Goal: Information Seeking & Learning: Find specific page/section

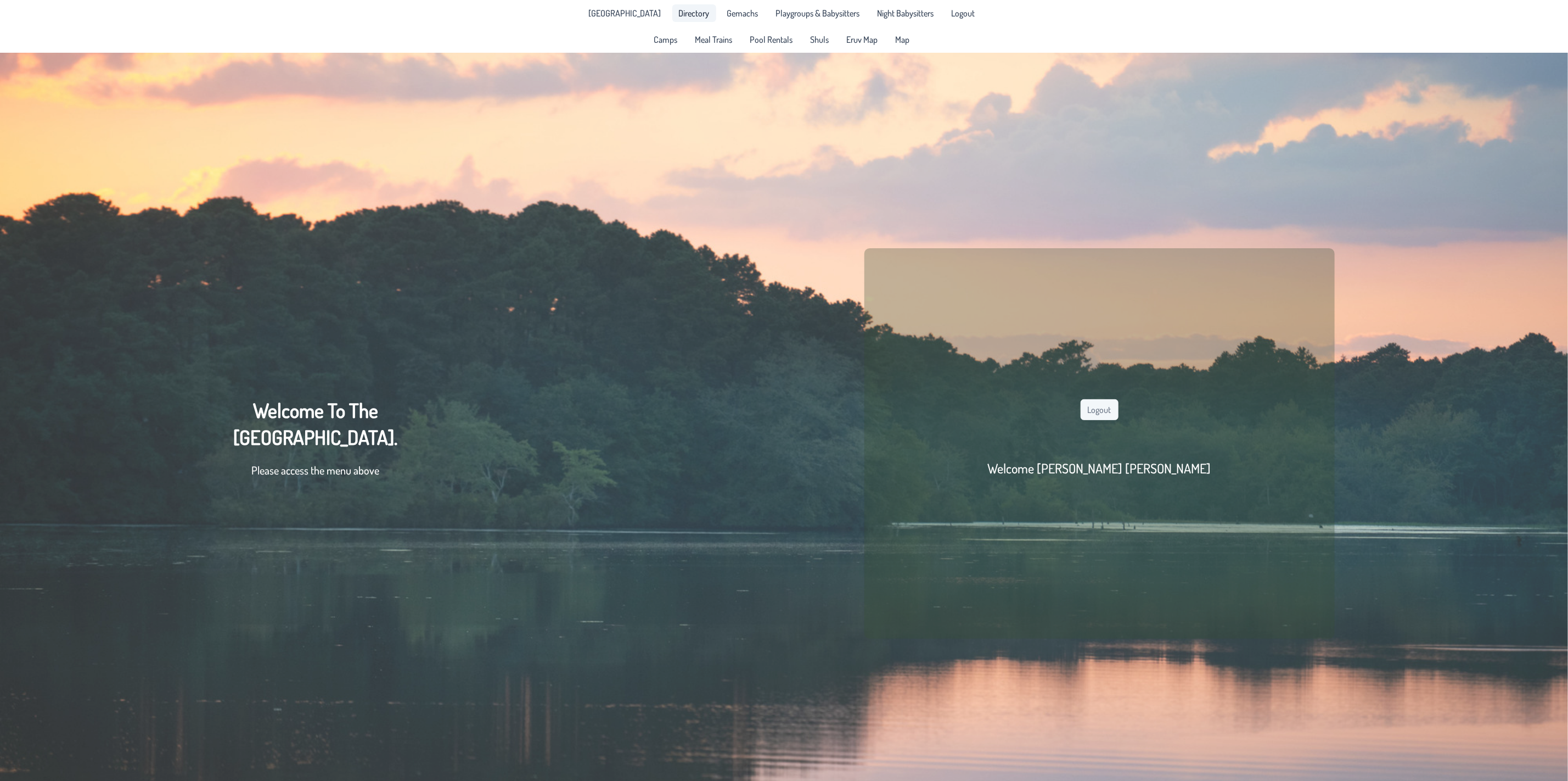
click at [682, 10] on span "Directory" at bounding box center [694, 13] width 31 height 9
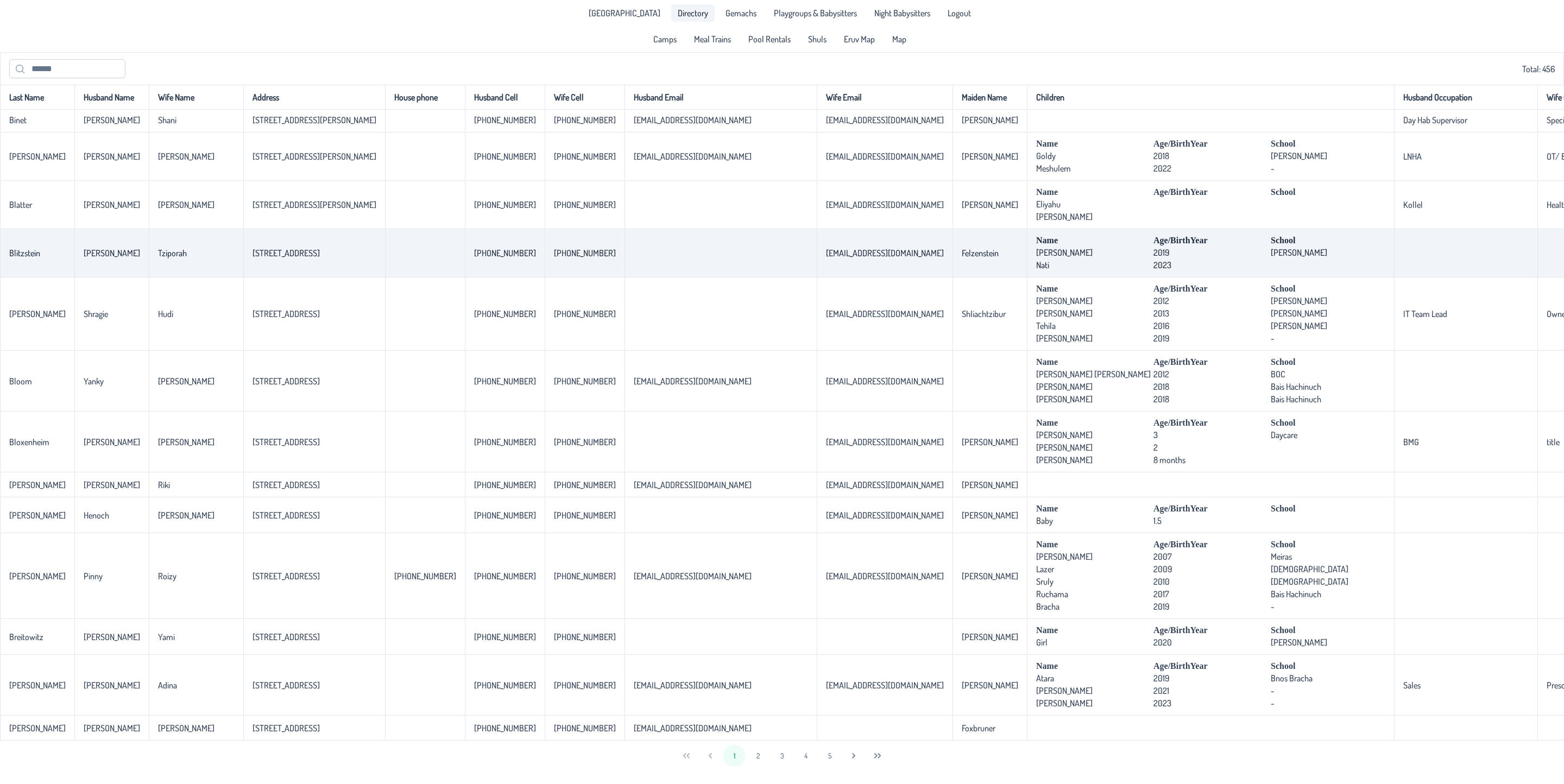
scroll to position [2111, 0]
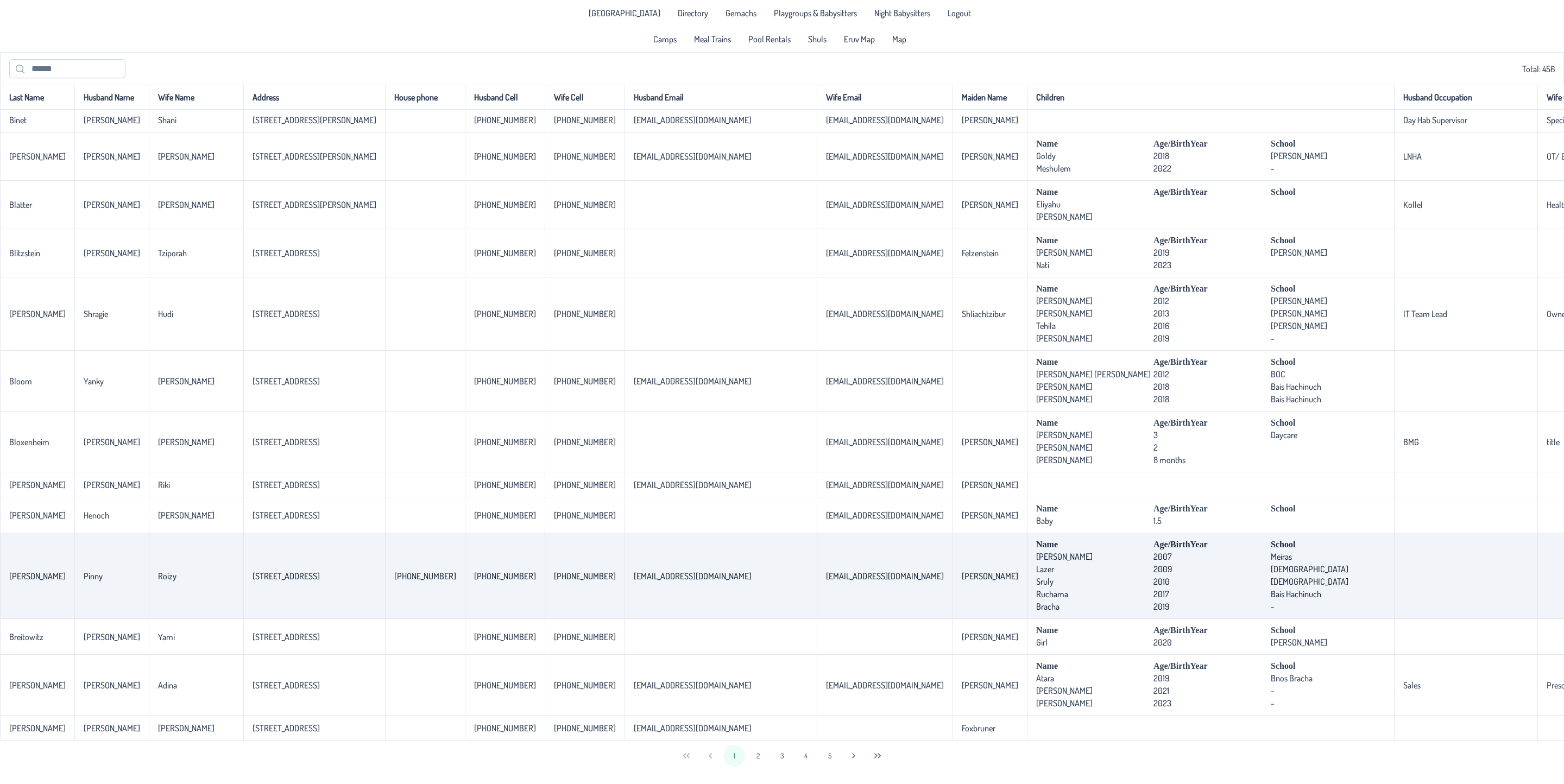
click at [243, 533] on td "[STREET_ADDRESS]" at bounding box center [314, 576] width 142 height 86
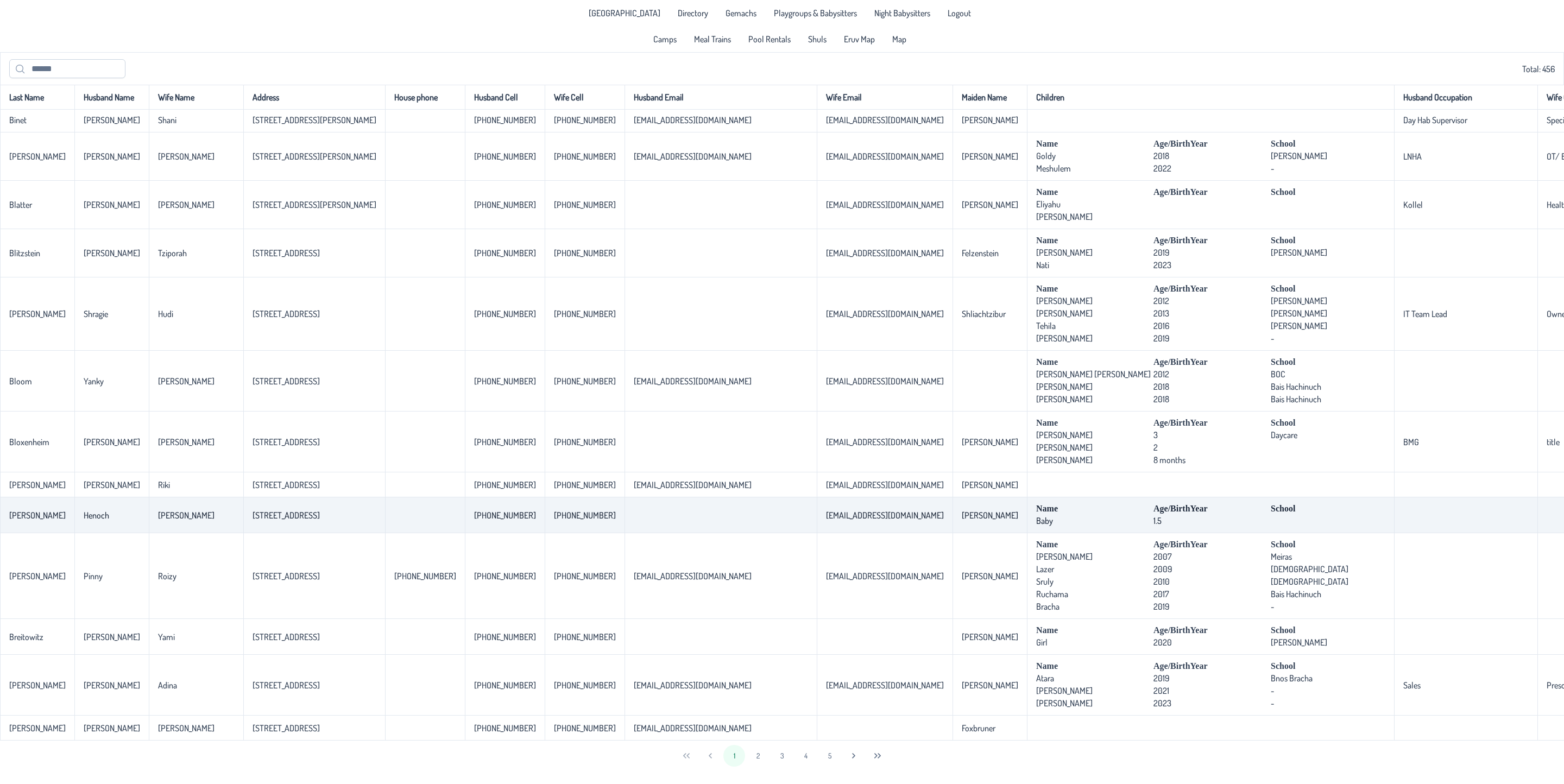
click at [243, 500] on td "[STREET_ADDRESS]" at bounding box center [314, 516] width 142 height 36
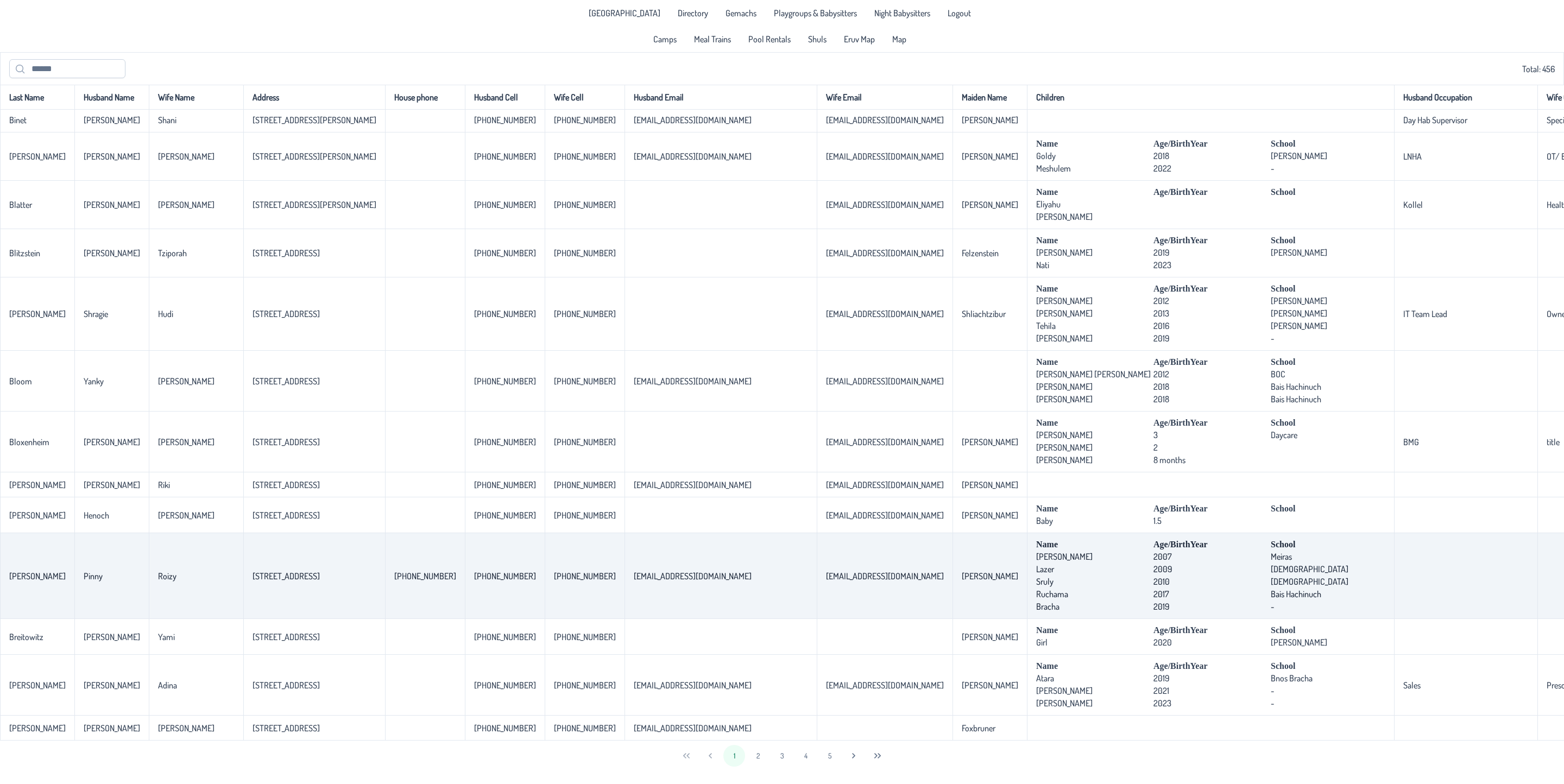
click at [254, 533] on td "[STREET_ADDRESS]" at bounding box center [314, 576] width 142 height 86
click at [248, 533] on td "[STREET_ADDRESS]" at bounding box center [314, 576] width 142 height 86
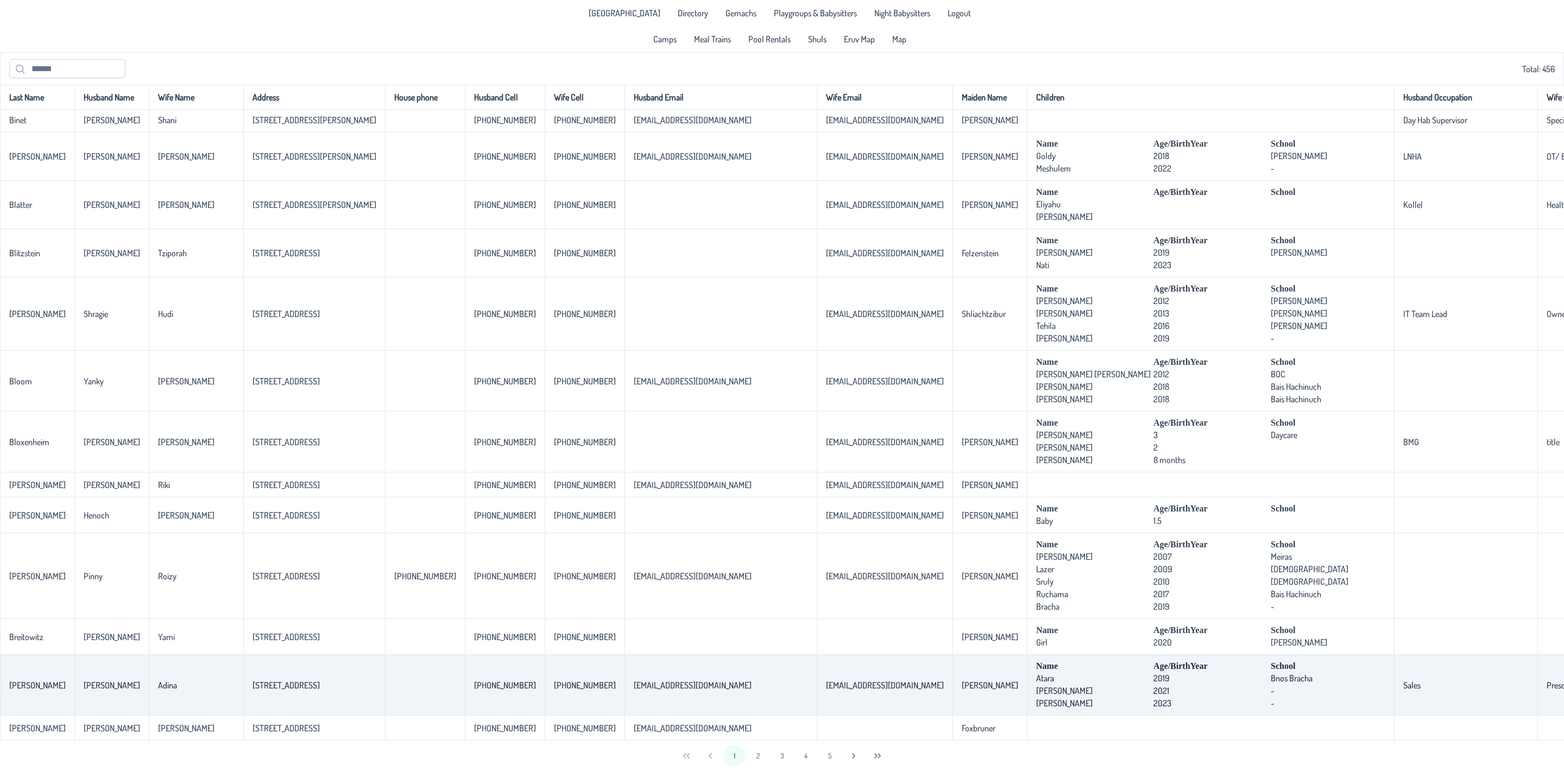
click at [247, 663] on td "[STREET_ADDRESS]" at bounding box center [314, 685] width 142 height 61
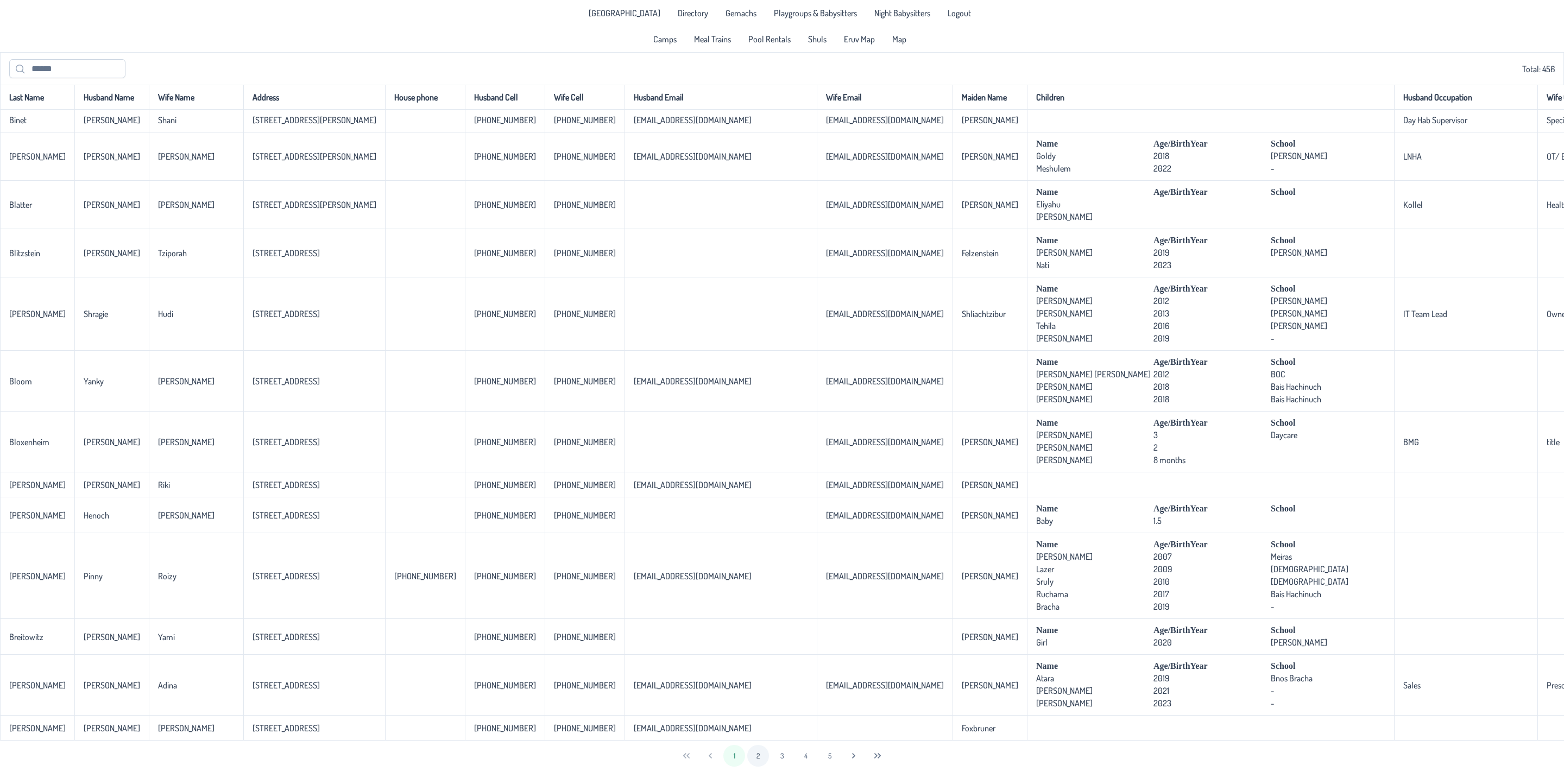
click at [760, 757] on button "2" at bounding box center [758, 756] width 22 height 22
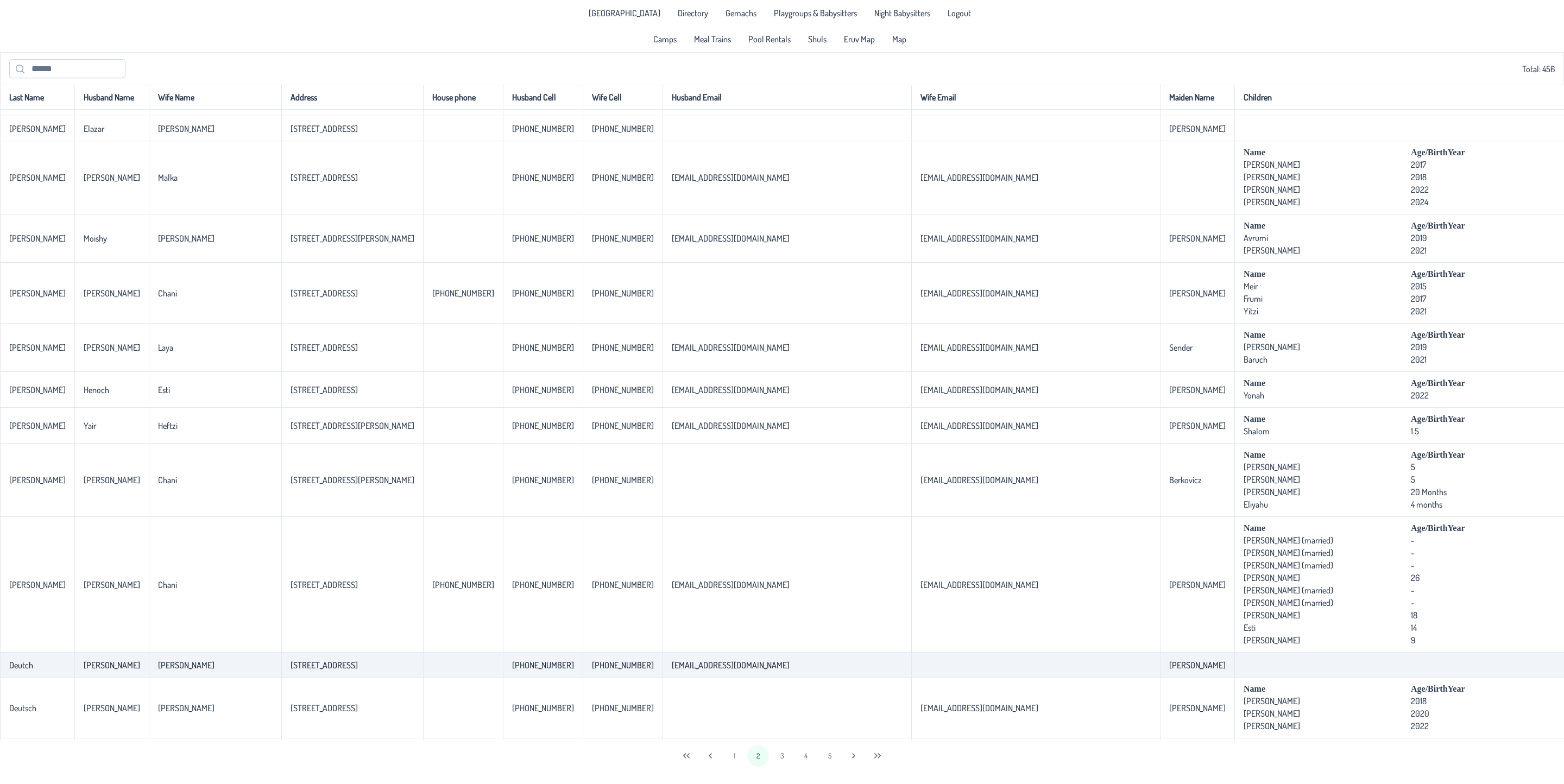
scroll to position [733, 0]
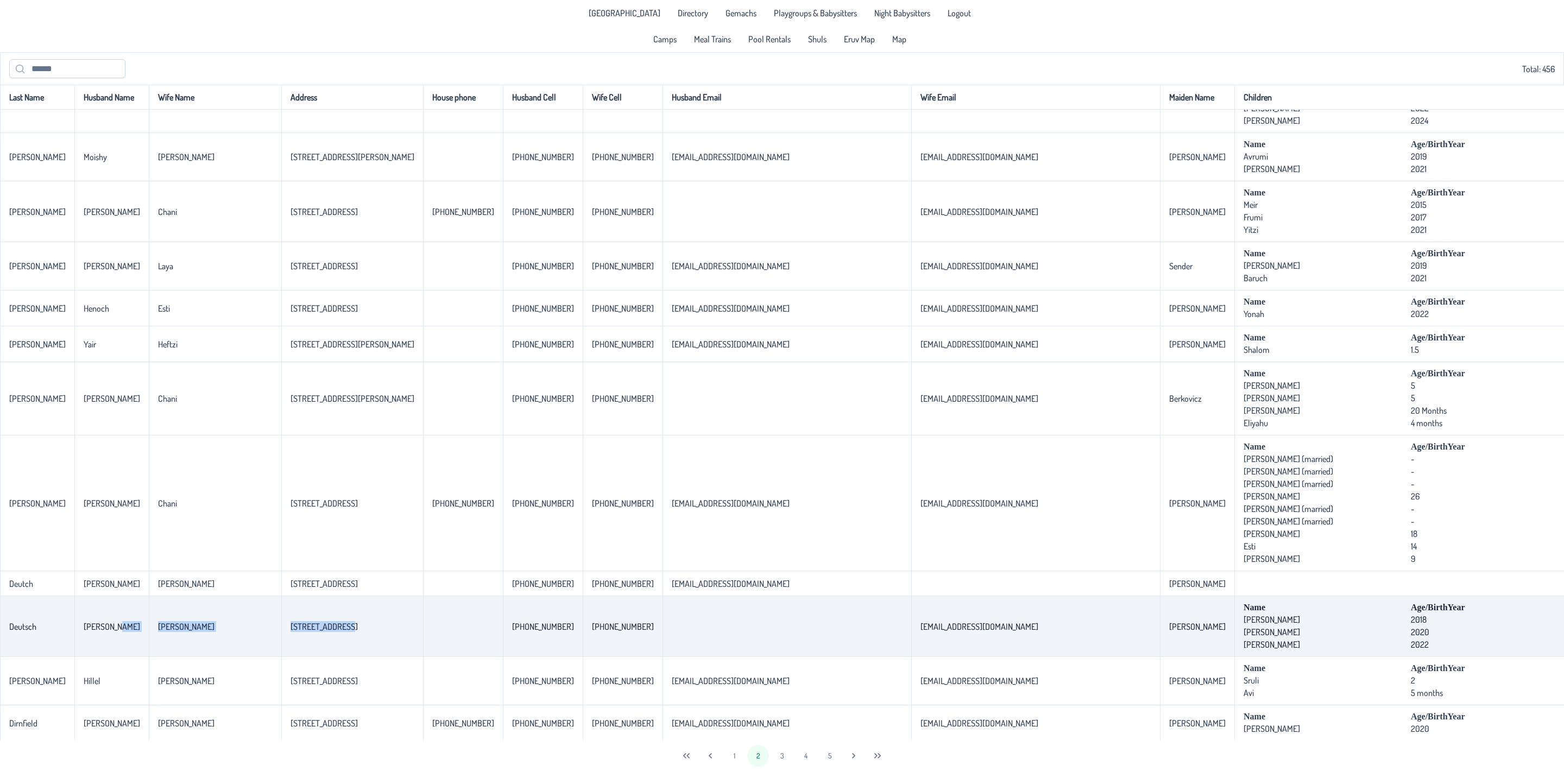
drag, startPoint x: 105, startPoint y: 652, endPoint x: 305, endPoint y: 650, distance: 200.0
click at [305, 650] on tr "Deutsch [PERSON_NAME] [PERSON_NAME] [STREET_ADDRESS] [PHONE_NUMBER] [PHONE_NUMB…" at bounding box center [1066, 626] width 2132 height 61
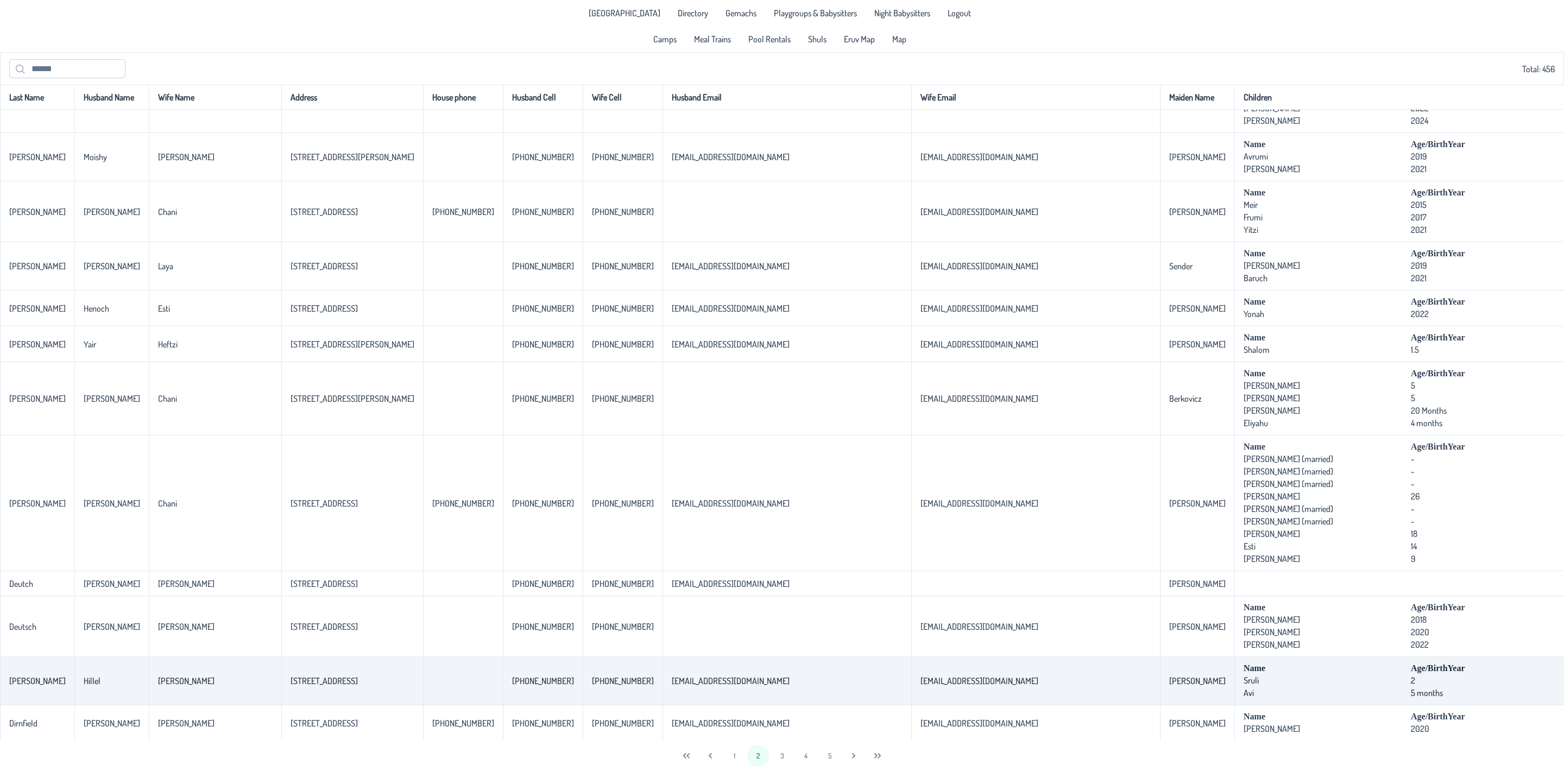
click at [281, 694] on td "[STREET_ADDRESS]" at bounding box center [352, 681] width 142 height 48
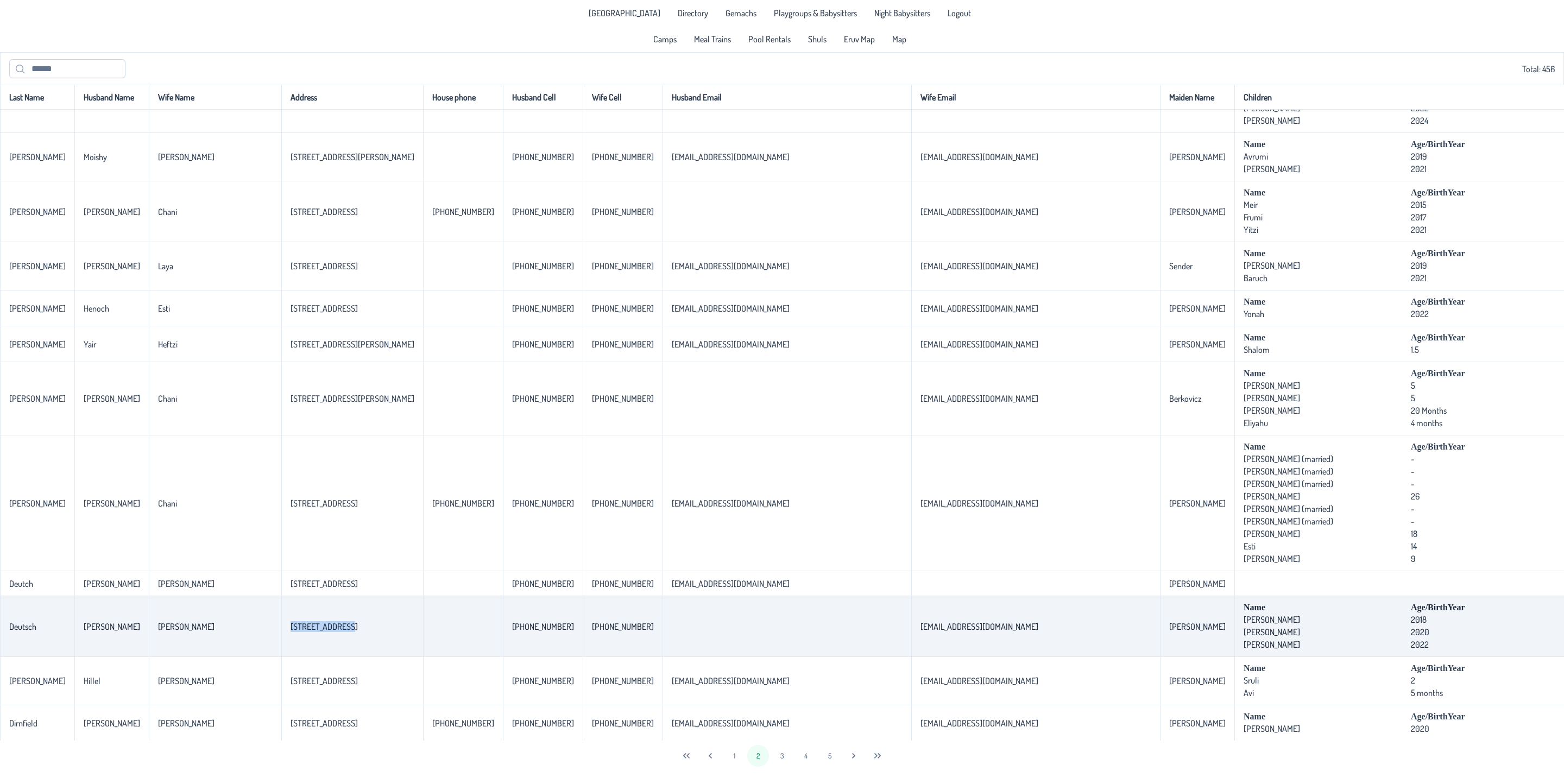
drag, startPoint x: 295, startPoint y: 650, endPoint x: 230, endPoint y: 648, distance: 65.0
click at [281, 648] on td "[STREET_ADDRESS]" at bounding box center [352, 626] width 142 height 61
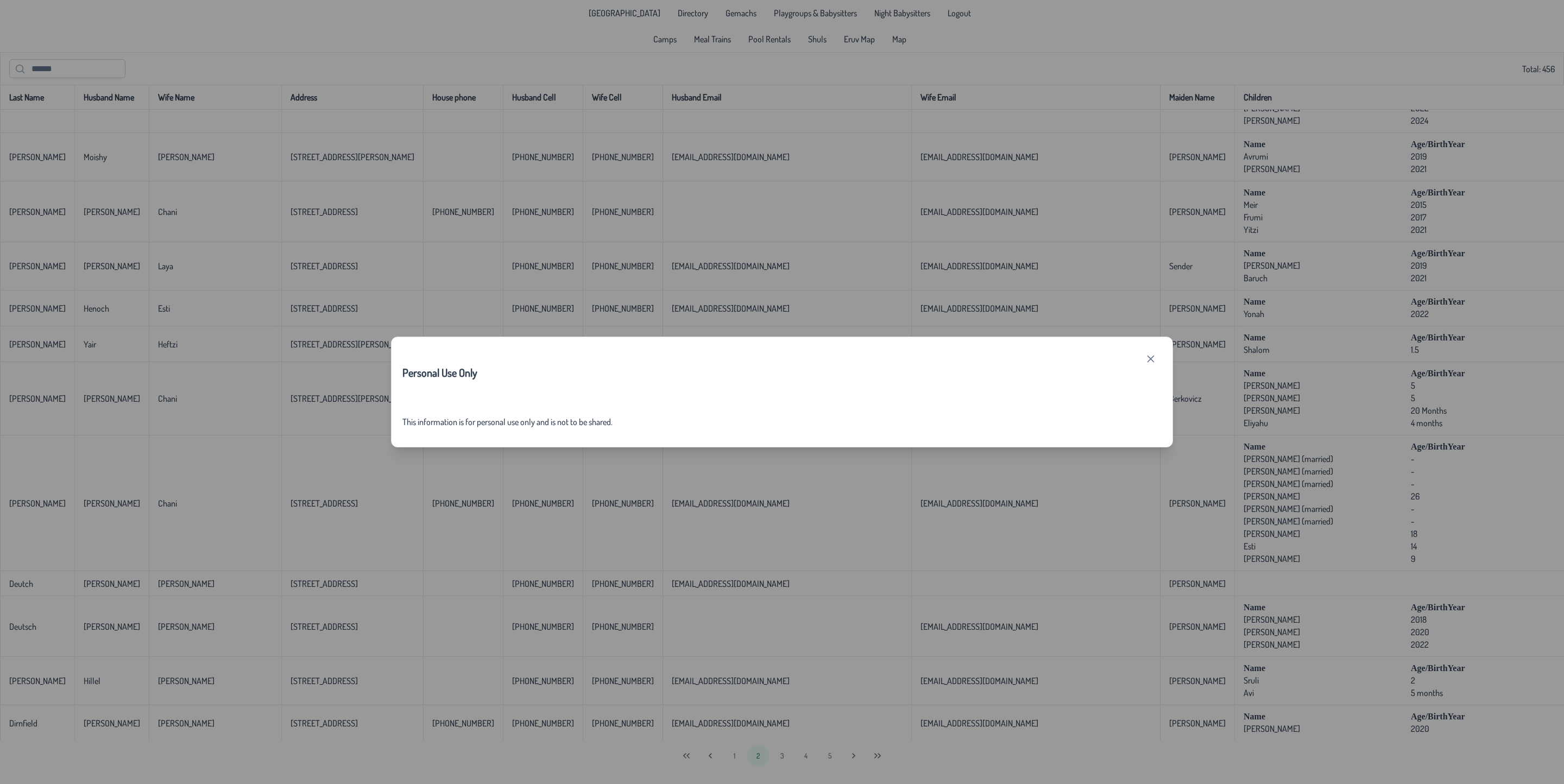
drag, startPoint x: 1145, startPoint y: 367, endPoint x: 862, endPoint y: 406, distance: 285.7
click at [1145, 365] on button "button" at bounding box center [1151, 359] width 22 height 22
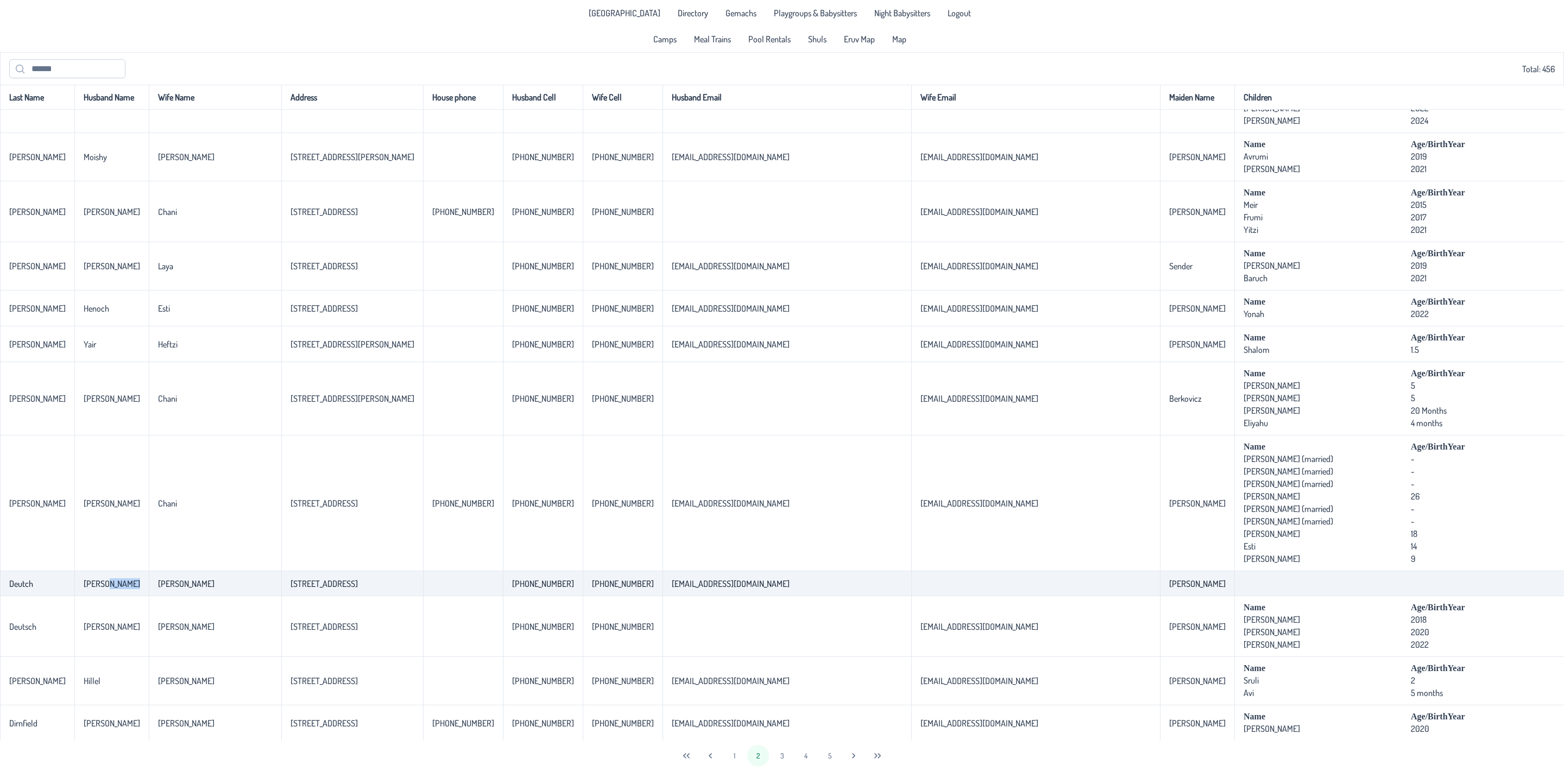
drag, startPoint x: 96, startPoint y: 611, endPoint x: 153, endPoint y: 608, distance: 57.1
click at [153, 596] on tr "[PERSON_NAME] [PERSON_NAME] [STREET_ADDRESS] [PHONE_NUMBER] [PHONE_NUMBER] [EMA…" at bounding box center [1066, 584] width 2132 height 25
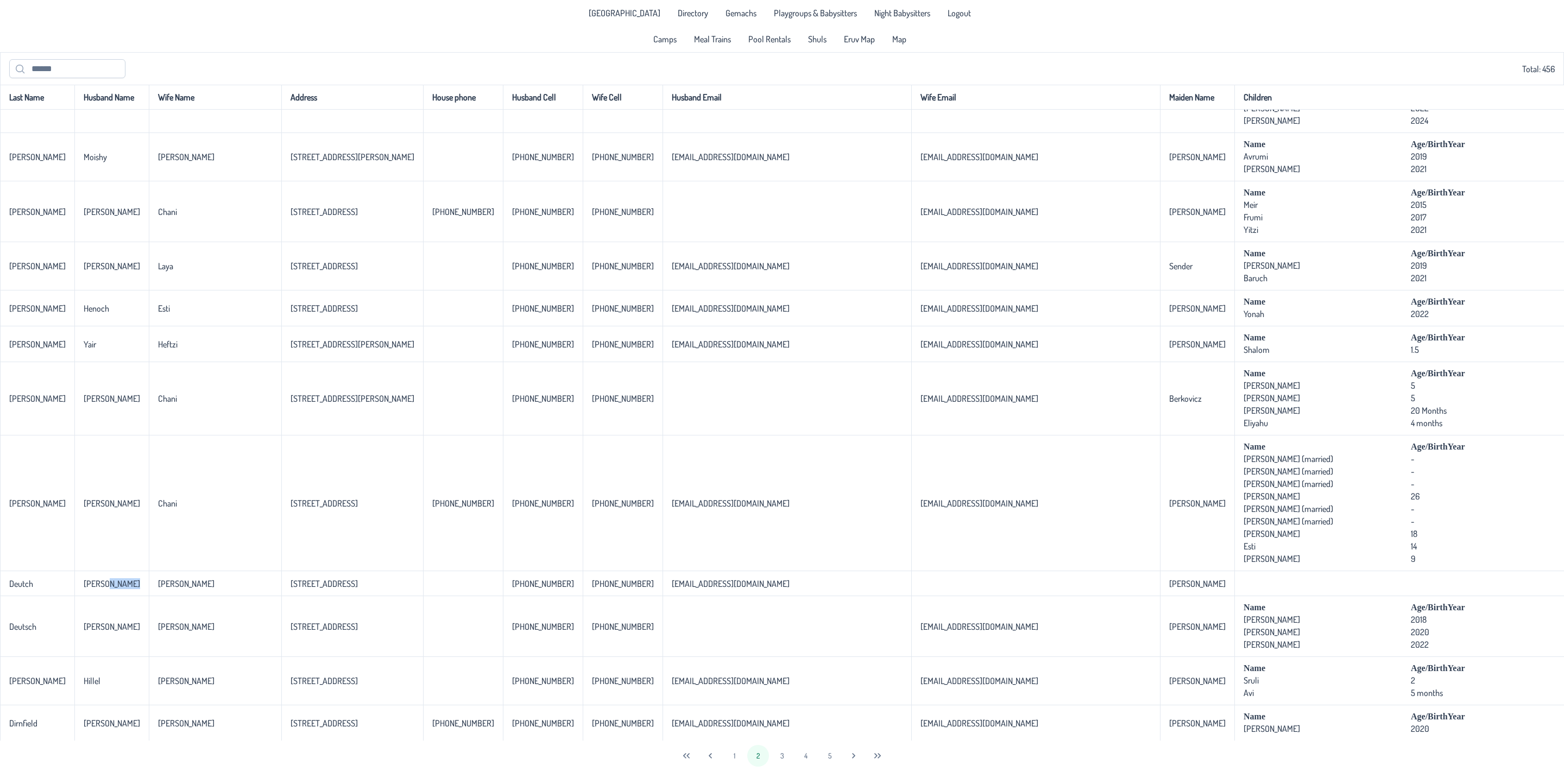
scroll to position [733, 150]
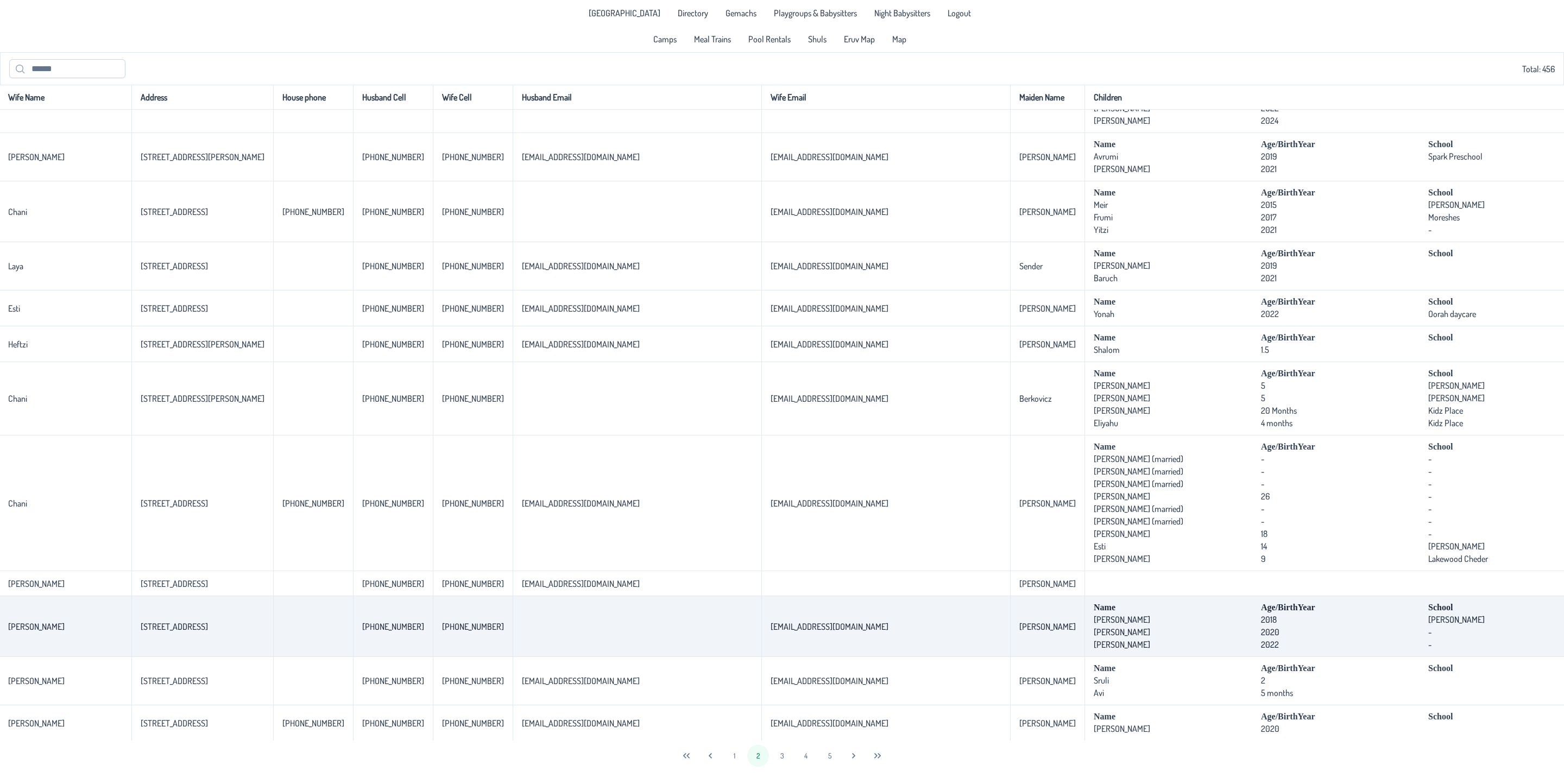
drag, startPoint x: 136, startPoint y: 645, endPoint x: 1506, endPoint y: 663, distance: 1370.1
click at [1506, 657] on tr "Deutsch [PERSON_NAME] [PERSON_NAME] [STREET_ADDRESS] [PHONE_NUMBER] [PHONE_NUMB…" at bounding box center [916, 626] width 2132 height 61
click at [535, 652] on td at bounding box center [637, 626] width 249 height 61
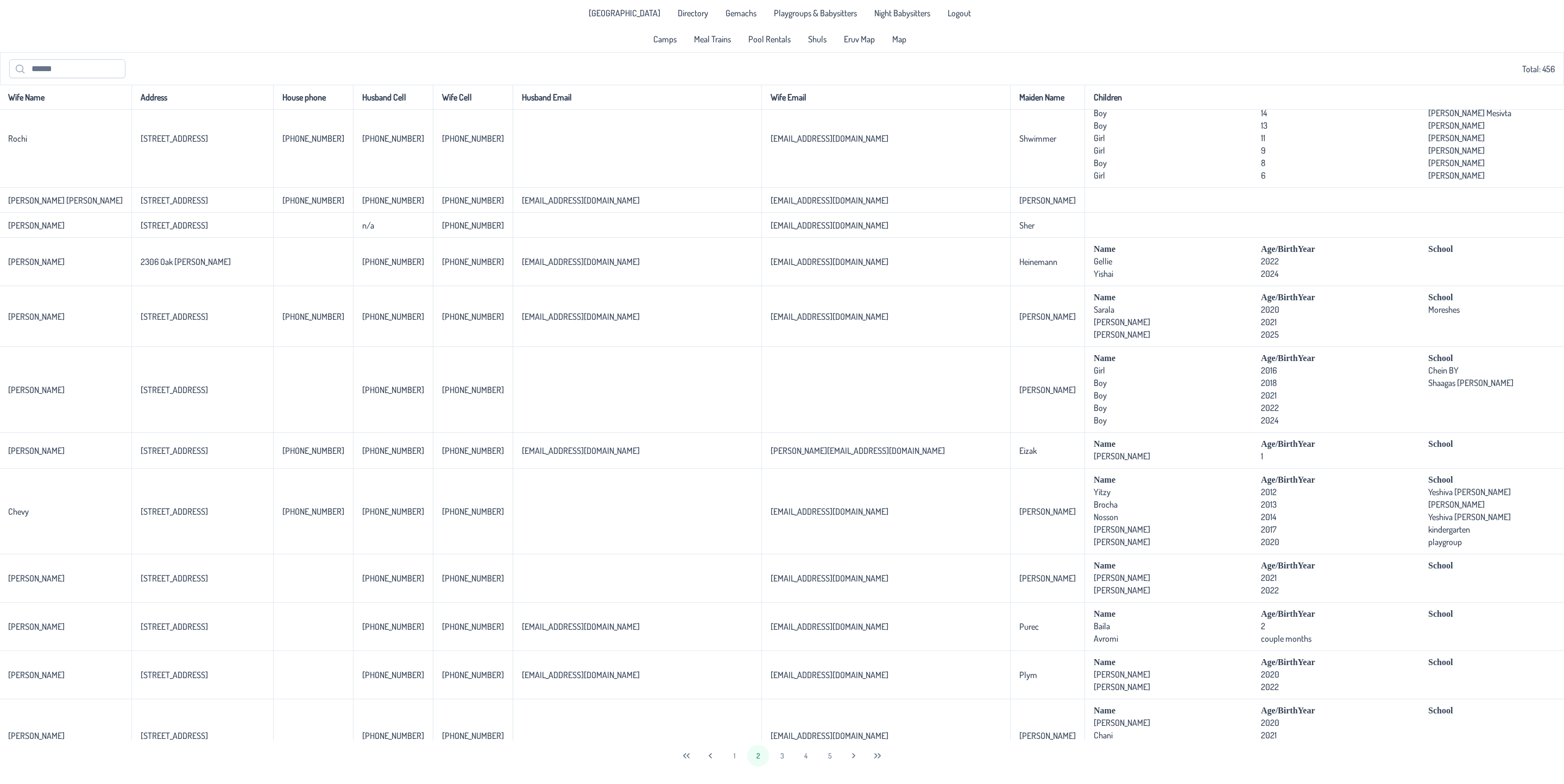
scroll to position [570, 150]
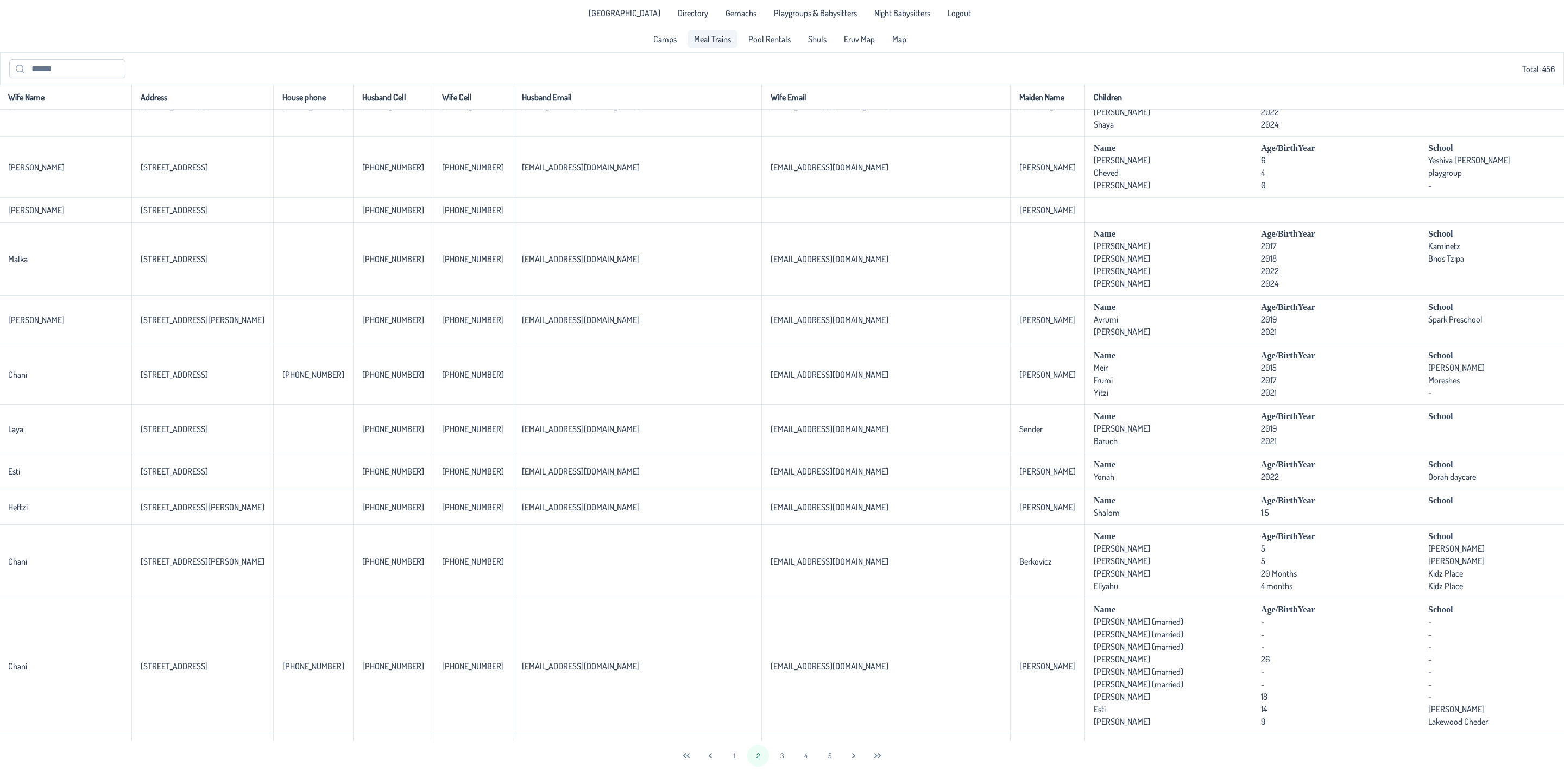
click at [700, 35] on span "Meal Trains" at bounding box center [712, 39] width 37 height 9
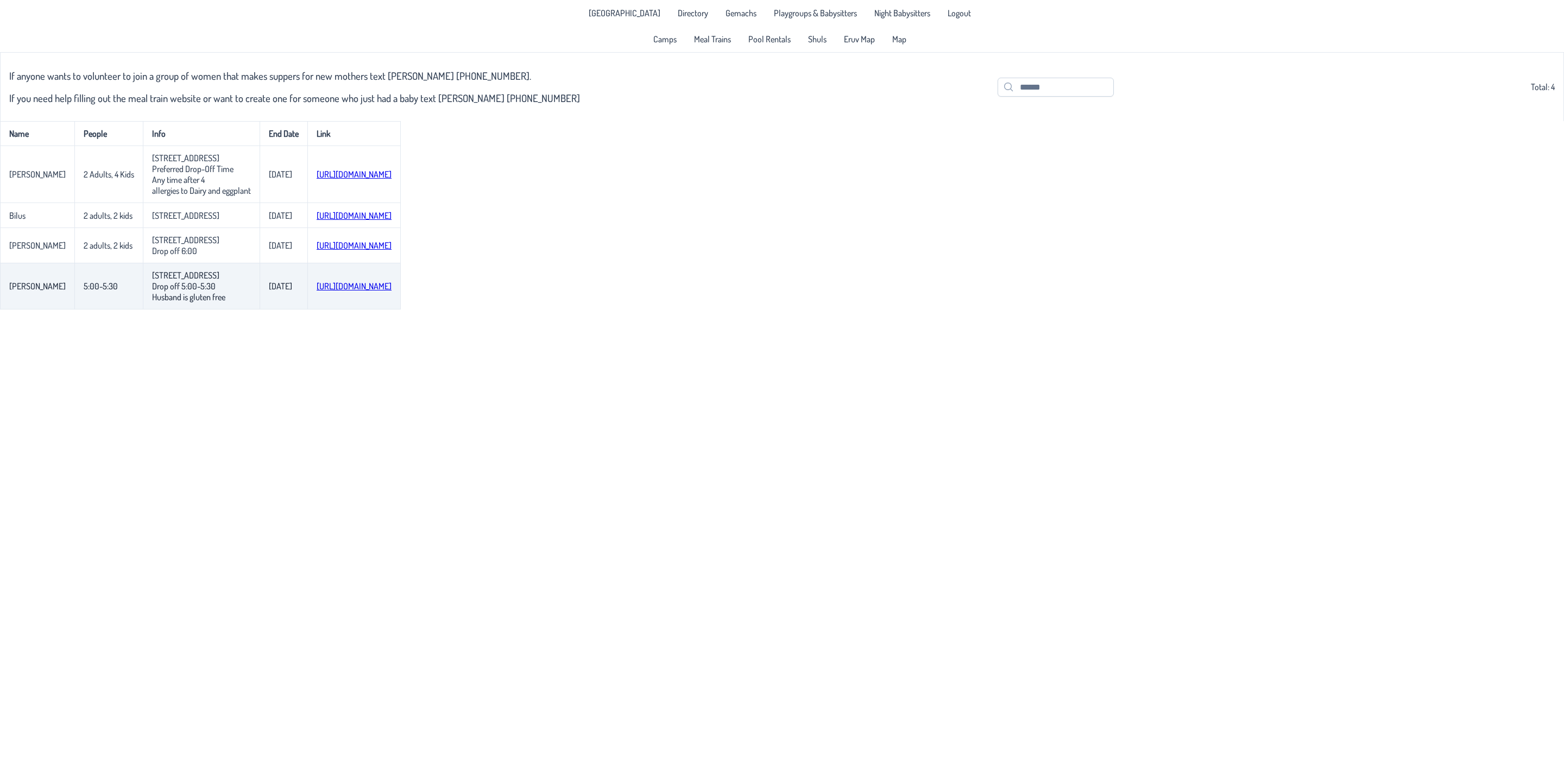
click at [378, 291] on link "[URL][DOMAIN_NAME]" at bounding box center [354, 286] width 75 height 11
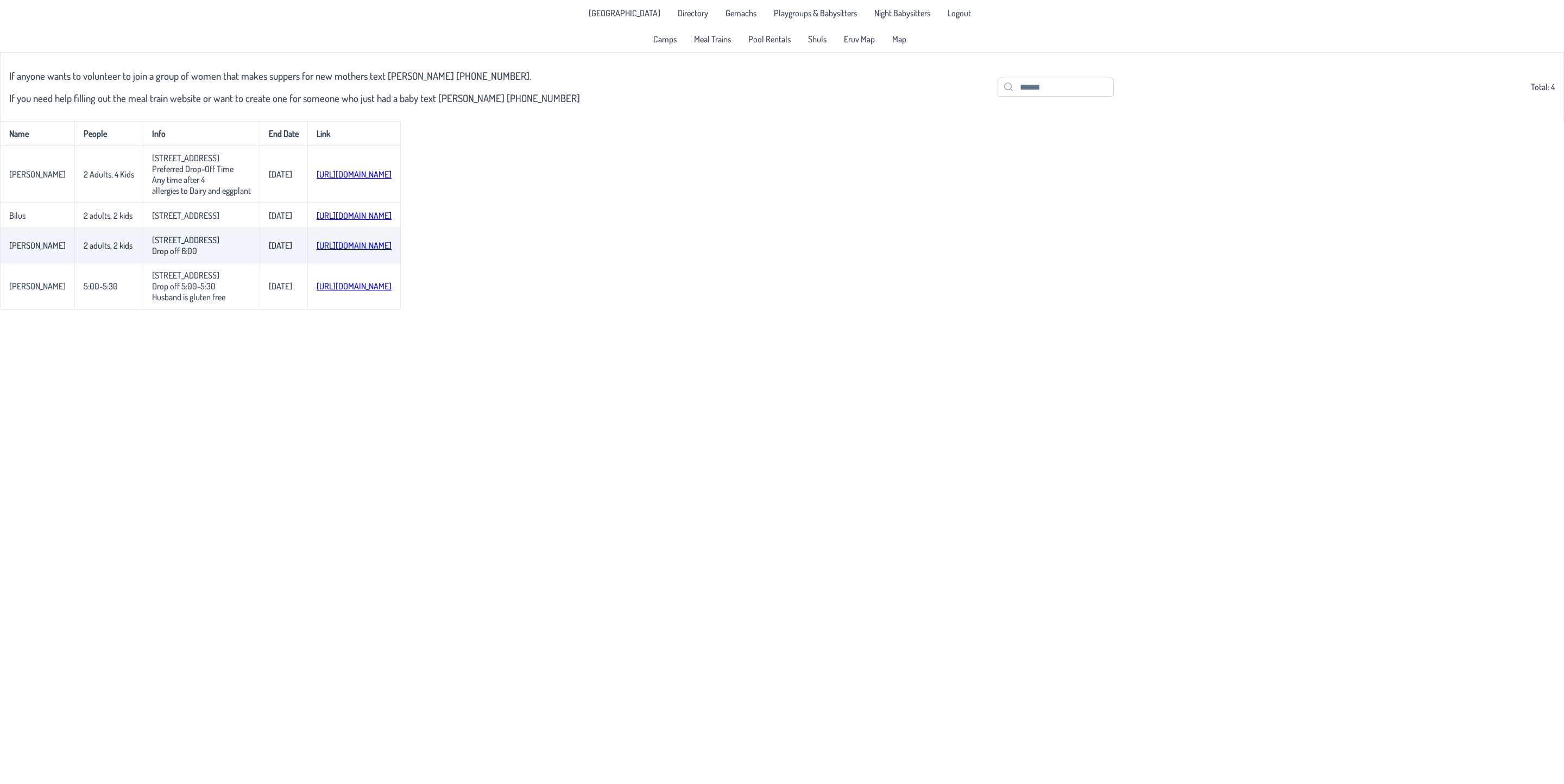
click at [391, 251] on link "[URL][DOMAIN_NAME]" at bounding box center [354, 245] width 75 height 11
click at [359, 217] on link "[URL][DOMAIN_NAME]" at bounding box center [354, 216] width 75 height 11
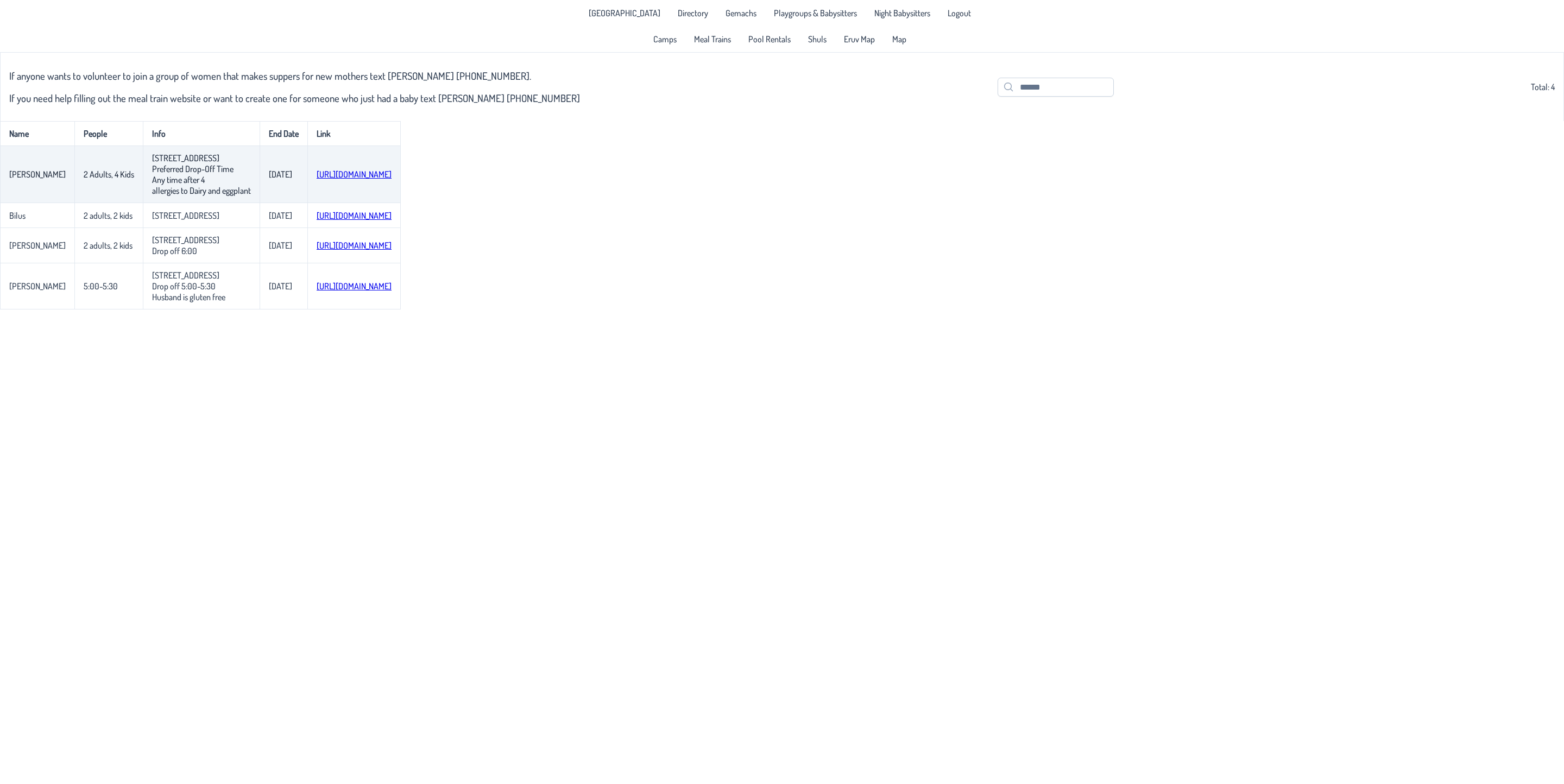
click at [357, 173] on link "[URL][DOMAIN_NAME]" at bounding box center [354, 174] width 75 height 11
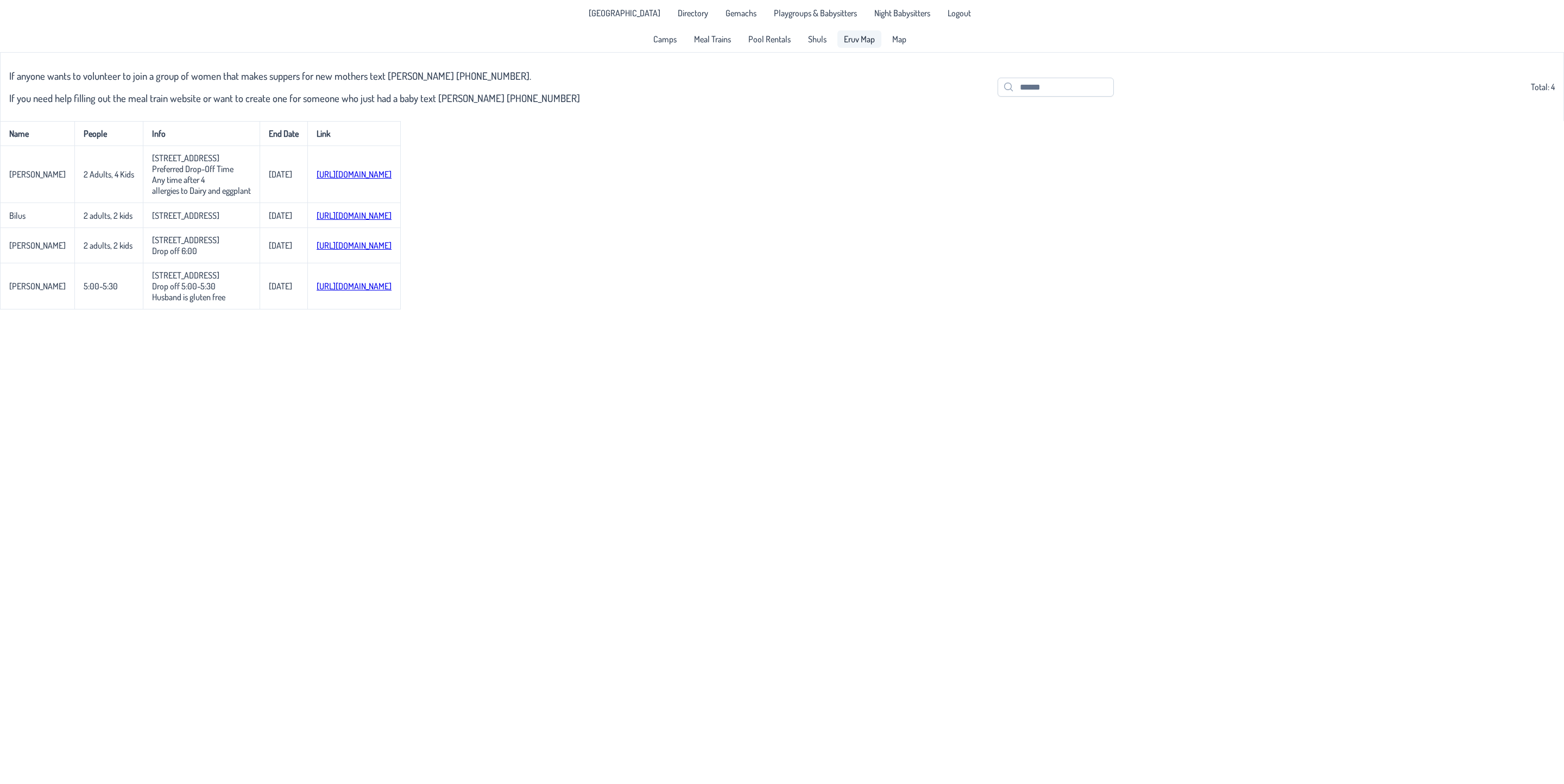
click at [855, 36] on span "Eruv Map" at bounding box center [859, 39] width 31 height 9
